Goal: Task Accomplishment & Management: Manage account settings

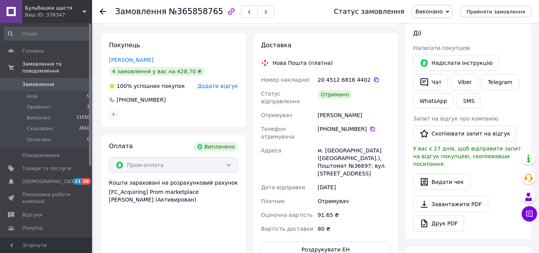
scroll to position [170, 0]
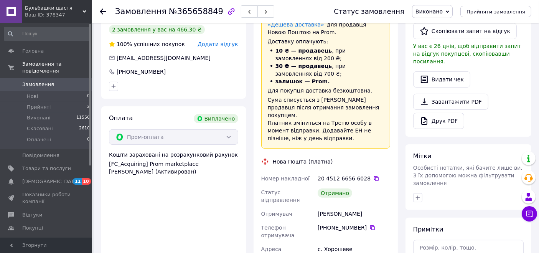
scroll to position [256, 0]
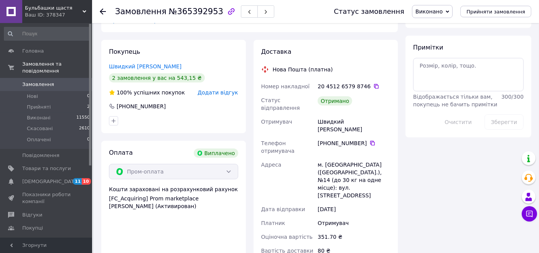
scroll to position [469, 0]
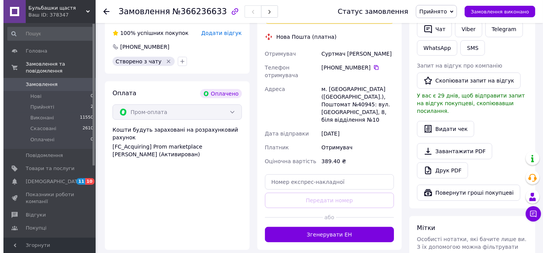
scroll to position [427, 0]
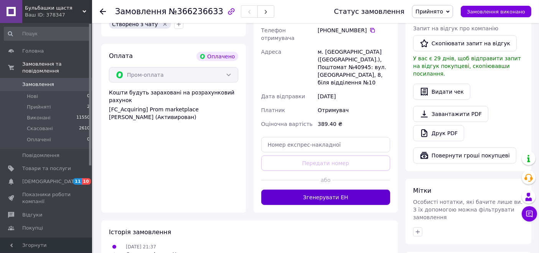
click at [317, 190] on button "Згенерувати ЕН" at bounding box center [325, 197] width 129 height 15
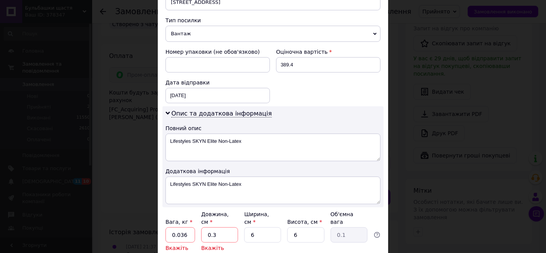
scroll to position [341, 0]
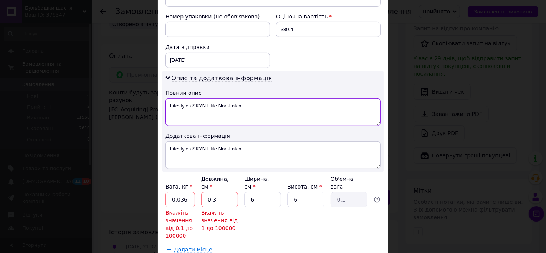
drag, startPoint x: 245, startPoint y: 87, endPoint x: 168, endPoint y: 96, distance: 78.1
click at [168, 98] on textarea "Lifestyles SKYN Elite Non-Latex" at bounding box center [272, 112] width 215 height 28
type textarea "косметика"
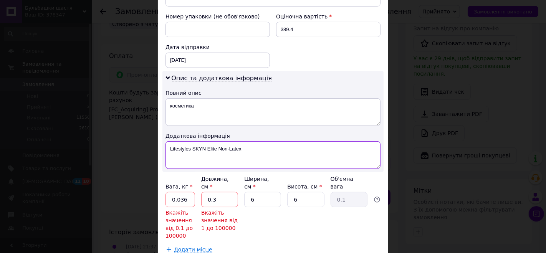
drag, startPoint x: 247, startPoint y: 131, endPoint x: 169, endPoint y: 132, distance: 77.6
click at [169, 141] on textarea "Lifestyles SKYN Elite Non-Latex" at bounding box center [272, 155] width 215 height 28
type textarea "косметика"
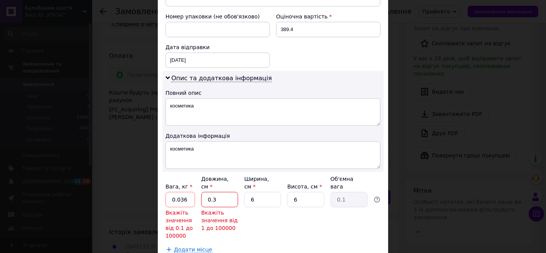
drag, startPoint x: 220, startPoint y: 173, endPoint x: 189, endPoint y: 170, distance: 31.2
click at [189, 175] on div "Вага, кг * 0.036 Вкажіть значення від 0.1 до 100000 Довжина, см * 0.3 Вкажіть з…" at bounding box center [272, 207] width 215 height 65
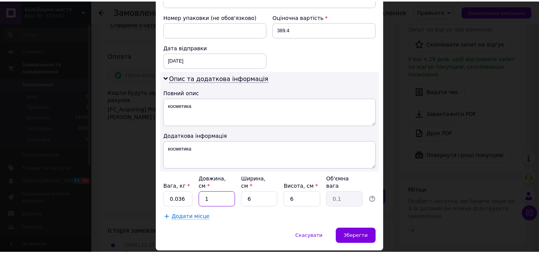
scroll to position [339, 0]
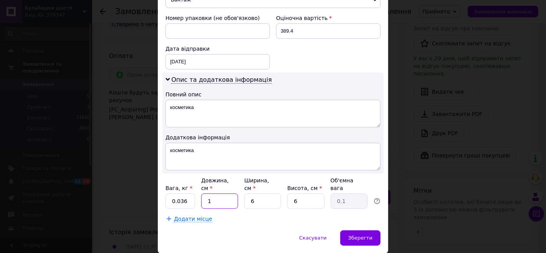
type input "13"
type input "0.12"
type input "13"
drag, startPoint x: 186, startPoint y: 177, endPoint x: 176, endPoint y: 174, distance: 10.7
click at [176, 194] on input "0.036" at bounding box center [180, 201] width 30 height 15
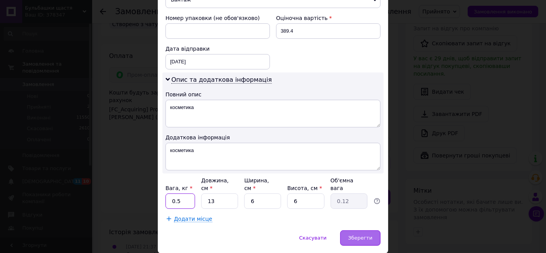
type input "0.5"
click at [354, 235] on span "Зберегти" at bounding box center [360, 238] width 24 height 6
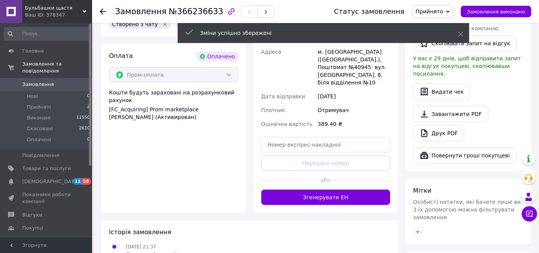
click at [315, 190] on button "Згенерувати ЕН" at bounding box center [325, 197] width 129 height 15
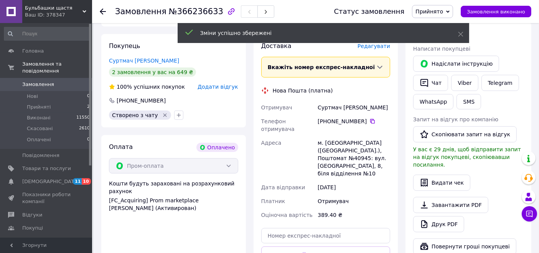
scroll to position [298, 0]
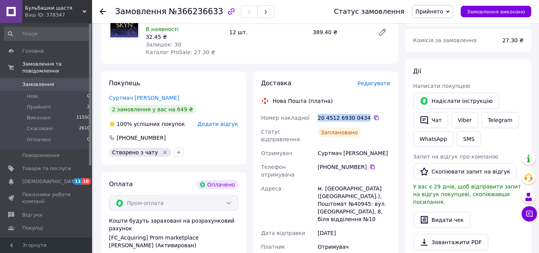
drag, startPoint x: 318, startPoint y: 95, endPoint x: 363, endPoint y: 94, distance: 44.9
click at [363, 114] on div "20 4512 6930 0434" at bounding box center [354, 118] width 73 height 8
copy div "20 4512 6930 0434"
drag, startPoint x: 319, startPoint y: 122, endPoint x: 339, endPoint y: 124, distance: 20.4
click at [339, 146] on div "Суртмач [PERSON_NAME]" at bounding box center [354, 153] width 76 height 14
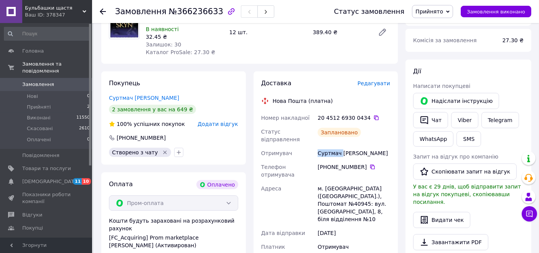
copy div "Суртмач"
drag, startPoint x: 366, startPoint y: 126, endPoint x: 334, endPoint y: 123, distance: 31.6
click at [341, 146] on div "Суртмач [PERSON_NAME]" at bounding box center [354, 153] width 76 height 14
copy div "[PERSON_NAME]"
drag, startPoint x: 326, startPoint y: 134, endPoint x: 366, endPoint y: 137, distance: 39.7
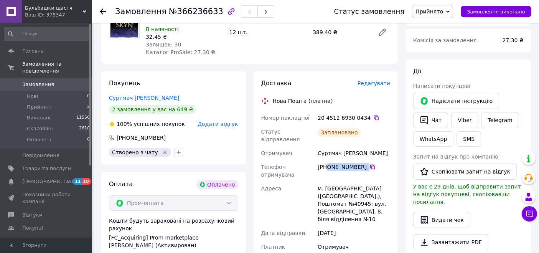
click at [366, 163] on div "[PHONE_NUMBER]" at bounding box center [354, 167] width 73 height 8
copy div "0 73 060 80 30"
drag, startPoint x: 316, startPoint y: 148, endPoint x: 361, endPoint y: 146, distance: 45.0
click at [361, 182] on div "м. [GEOGRAPHIC_DATA] ([GEOGRAPHIC_DATA].), Поштомат №40945: вул. [GEOGRAPHIC_DA…" at bounding box center [354, 204] width 76 height 45
copy div "м. [DEMOGRAPHIC_DATA] (К"
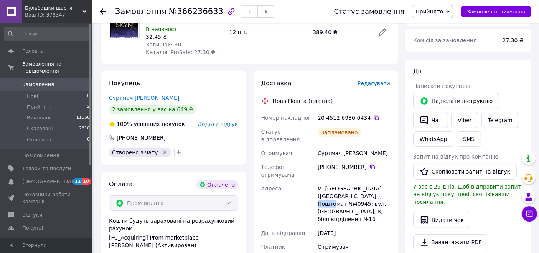
drag, startPoint x: 365, startPoint y: 160, endPoint x: 352, endPoint y: 148, distance: 18.0
click at [383, 182] on div "м. [GEOGRAPHIC_DATA] ([GEOGRAPHIC_DATA].), Поштомат №40945: вул. [GEOGRAPHIC_DA…" at bounding box center [354, 204] width 76 height 45
copy div "40945:"
click at [510, 11] on span "Замовлення виконано" at bounding box center [496, 12] width 58 height 6
click at [49, 102] on li "Прийняті 2" at bounding box center [47, 107] width 94 height 11
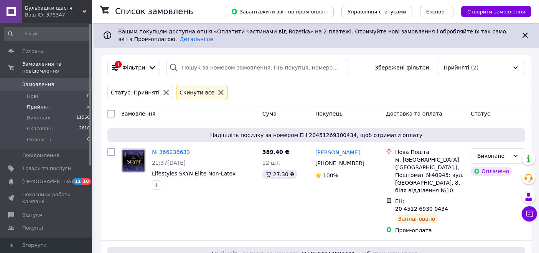
scroll to position [74, 0]
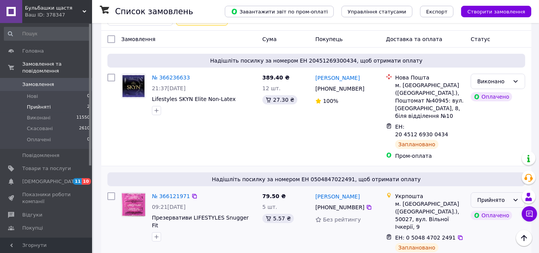
click at [503, 196] on div "Прийнято" at bounding box center [494, 200] width 32 height 8
click at [486, 201] on li "Виконано" at bounding box center [499, 201] width 54 height 14
